Goal: Task Accomplishment & Management: Use online tool/utility

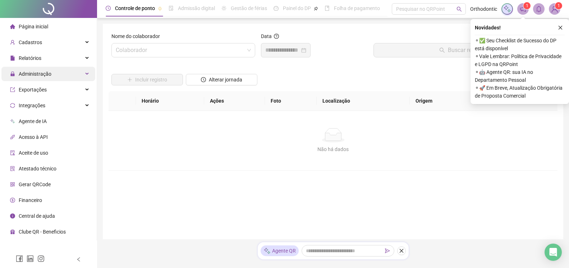
click at [66, 74] on div "Administração" at bounding box center [48, 74] width 94 height 14
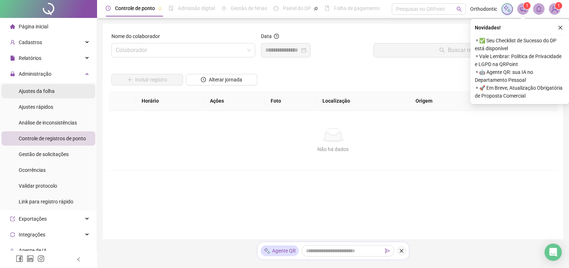
click at [57, 95] on li "Ajustes da folha" at bounding box center [48, 91] width 94 height 14
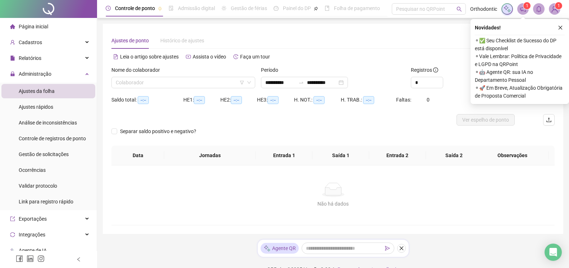
type input "**********"
click at [174, 78] on input "search" at bounding box center [180, 82] width 129 height 11
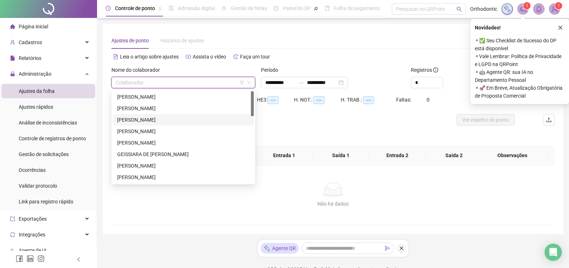
click at [151, 121] on div "[PERSON_NAME]" at bounding box center [183, 120] width 132 height 8
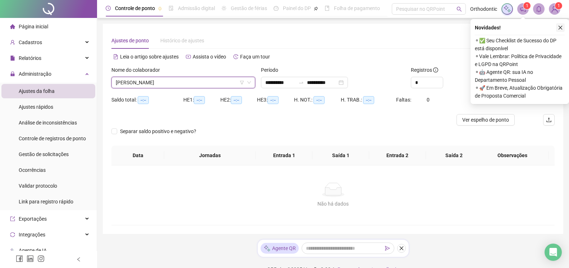
click at [557, 28] on button "button" at bounding box center [560, 27] width 9 height 9
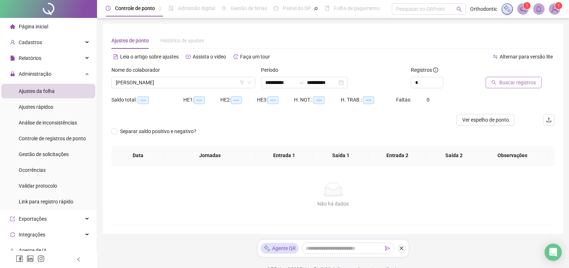
click at [510, 84] on span "Buscar registros" at bounding box center [517, 83] width 37 height 8
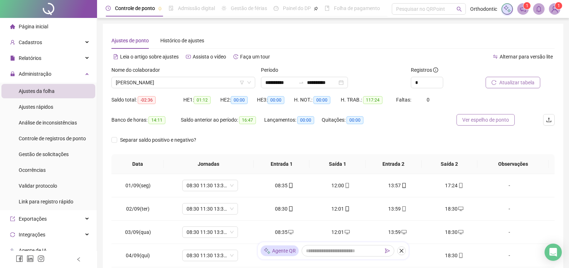
click at [492, 122] on span "Ver espelho de ponto" at bounding box center [485, 120] width 47 height 8
